Goal: Obtain resource: Download file/media

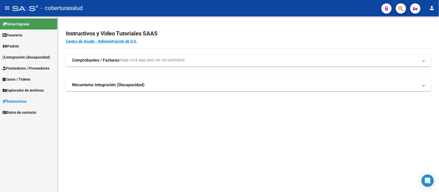
click at [30, 52] on link "Integración (discapacidad)" at bounding box center [28, 57] width 57 height 11
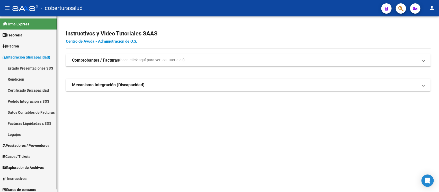
click at [34, 124] on link "Facturas Liquidadas x SSS" at bounding box center [28, 123] width 57 height 11
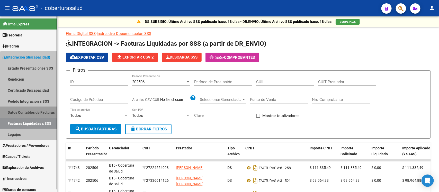
click at [33, 111] on link "Datos Contables de Facturas" at bounding box center [28, 112] width 57 height 11
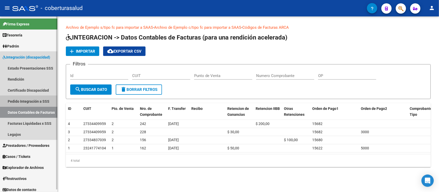
click at [35, 103] on link "Pedido Integración a SSS" at bounding box center [28, 101] width 57 height 11
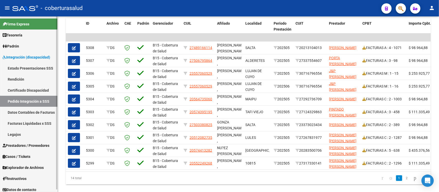
click at [36, 124] on link "Facturas Liquidadas x SSS" at bounding box center [28, 123] width 57 height 11
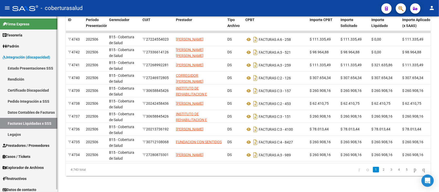
click at [13, 80] on link "Rendición" at bounding box center [28, 79] width 57 height 11
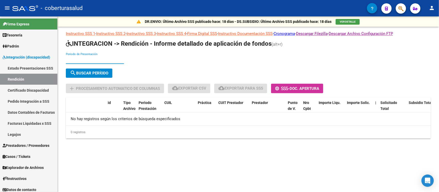
click at [110, 60] on input "Periodo de Presentación" at bounding box center [95, 60] width 58 height 5
type input "202506"
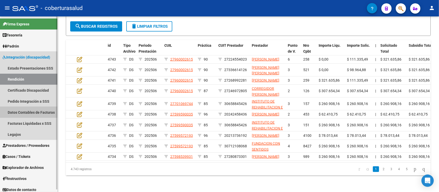
click at [19, 112] on link "Datos Contables de Facturas" at bounding box center [28, 112] width 57 height 11
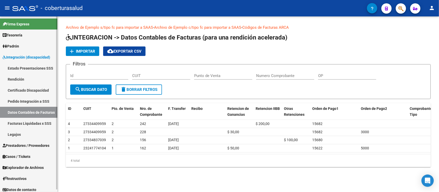
click at [16, 100] on link "Pedido Integración a SSS" at bounding box center [28, 101] width 57 height 11
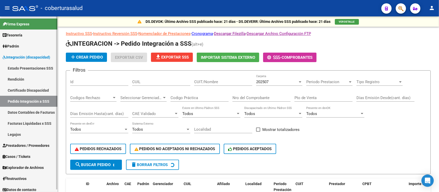
click at [26, 122] on link "Facturas Liquidadas x SSS" at bounding box center [28, 123] width 57 height 11
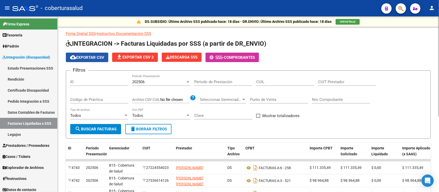
click at [97, 57] on span "cloud_download Exportar CSV" at bounding box center [87, 57] width 34 height 5
